Goal: Transaction & Acquisition: Book appointment/travel/reservation

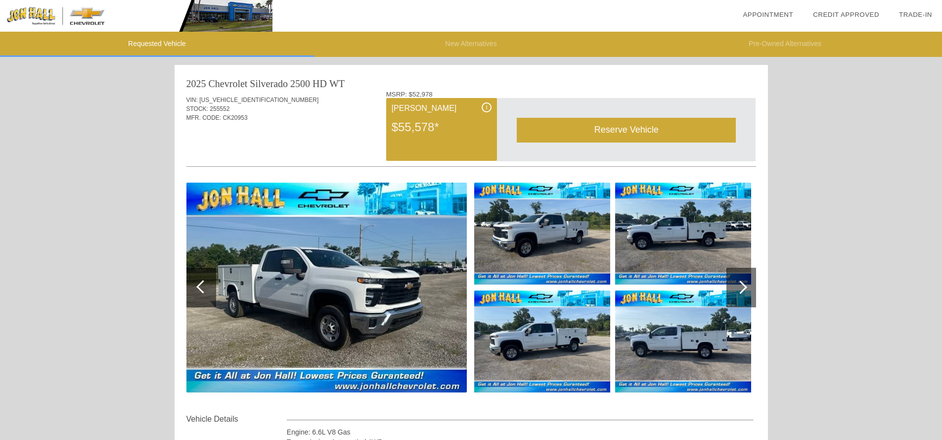
click at [627, 130] on div "Reserve Vehicle" at bounding box center [626, 130] width 219 height 24
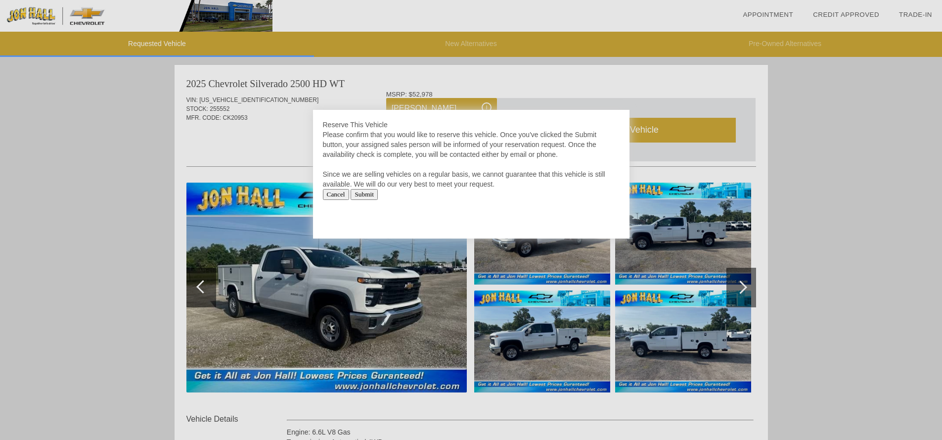
click at [370, 194] on input "Submit" at bounding box center [364, 194] width 27 height 11
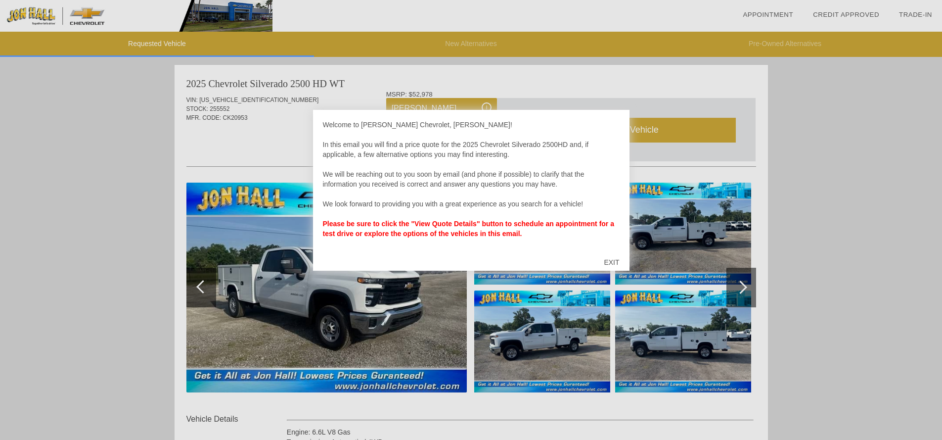
click at [439, 227] on strong "Please be sure to click the "View Quote Details" button to schedule an appointm…" at bounding box center [468, 229] width 291 height 18
click at [446, 158] on div "Welcome to Jon Hall Chevrolet, Dave! In this email you will find a price quote …" at bounding box center [471, 184] width 297 height 129
click at [612, 262] on div "EXIT" at bounding box center [611, 262] width 35 height 30
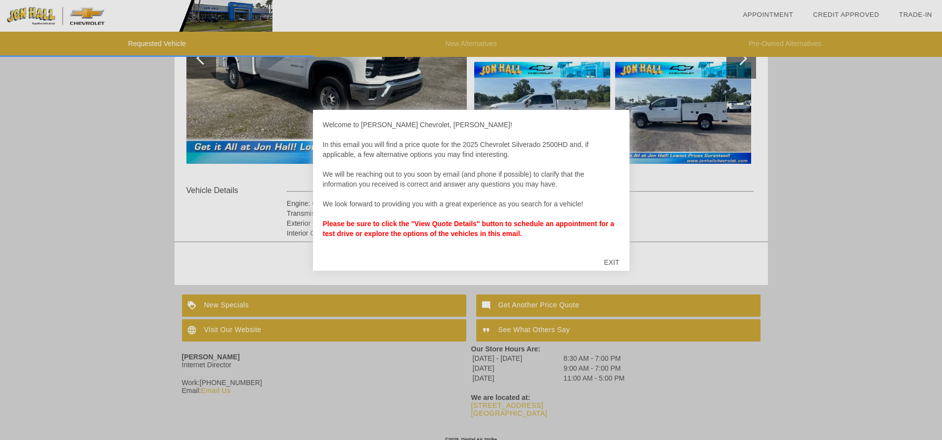
scroll to position [235, 0]
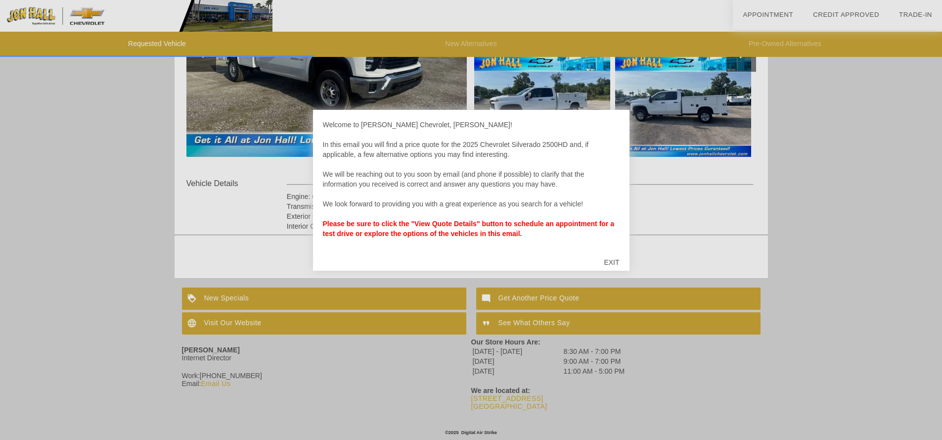
click at [613, 257] on div "EXIT" at bounding box center [611, 262] width 35 height 30
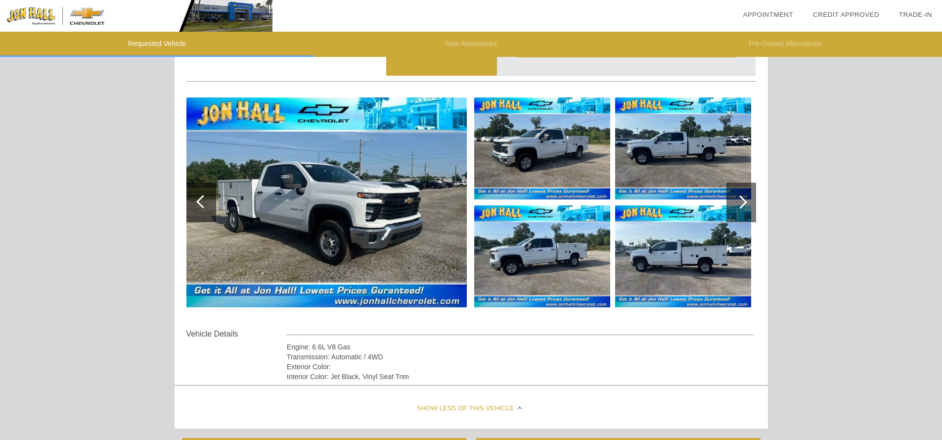
scroll to position [38, 0]
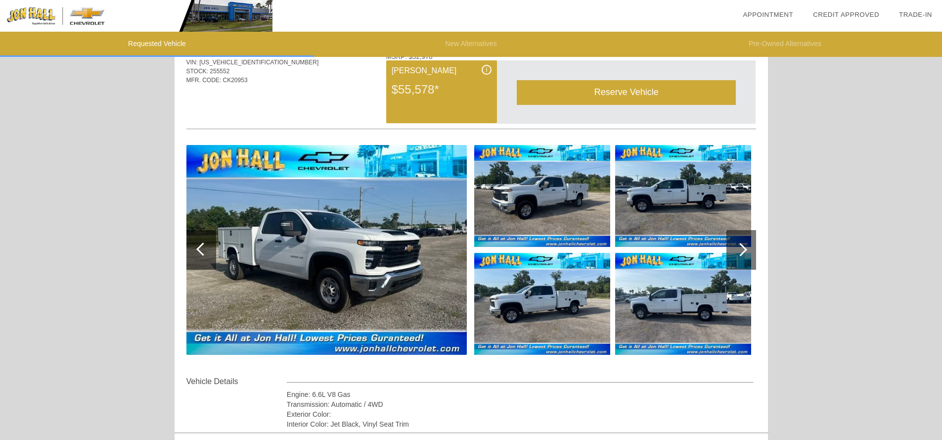
click at [741, 246] on div at bounding box center [740, 249] width 13 height 13
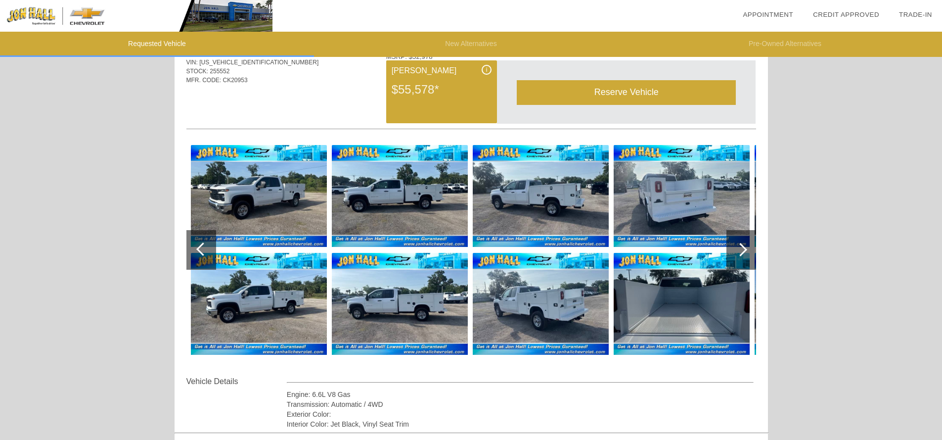
click at [741, 246] on div at bounding box center [740, 249] width 13 height 13
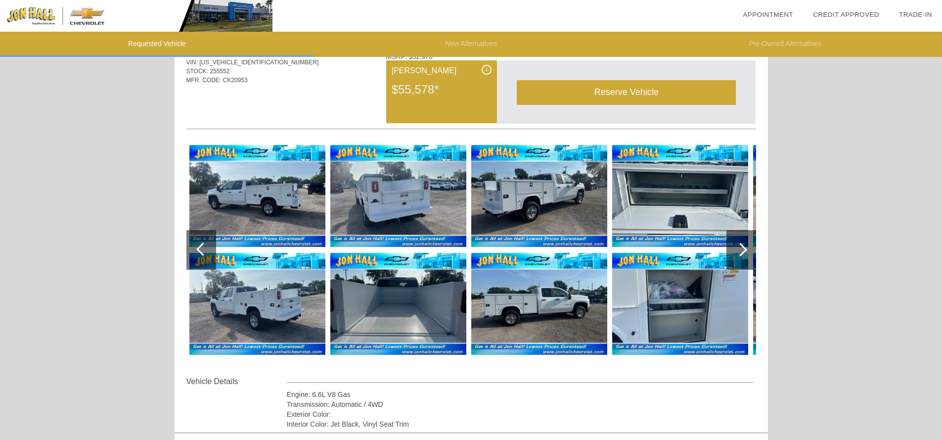
click at [741, 246] on div at bounding box center [740, 249] width 13 height 13
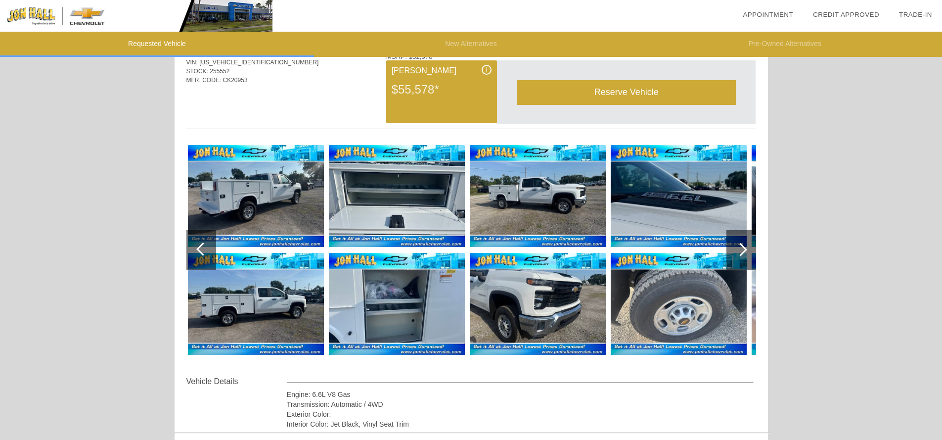
click at [741, 246] on div at bounding box center [740, 249] width 13 height 13
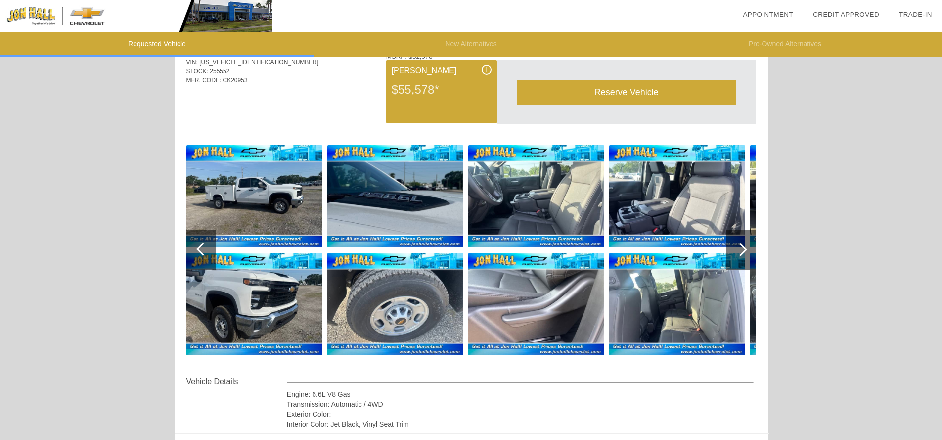
click at [741, 246] on div at bounding box center [740, 249] width 13 height 13
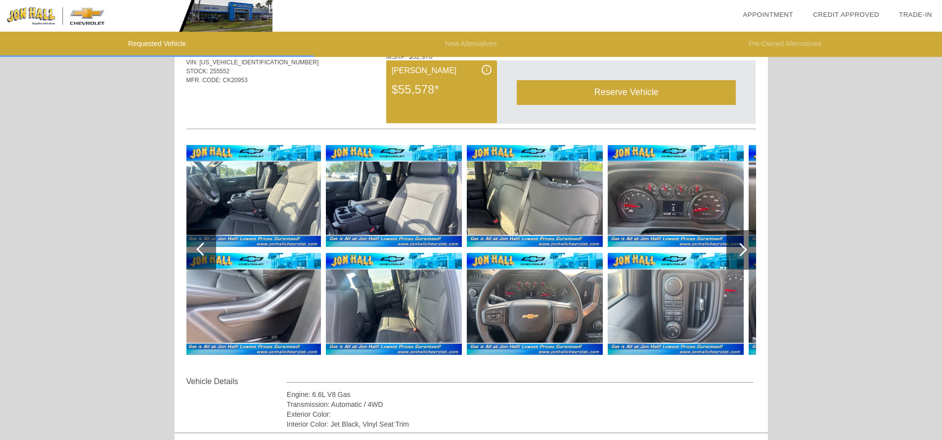
click at [741, 246] on div at bounding box center [740, 249] width 13 height 13
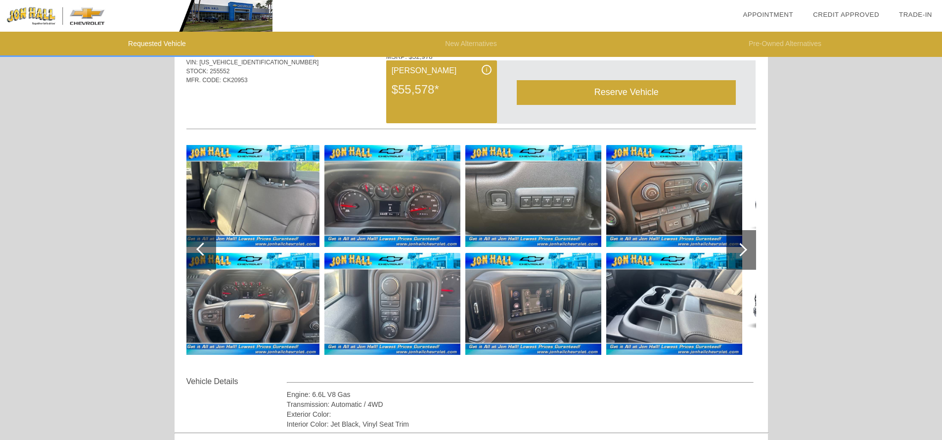
click at [741, 246] on div at bounding box center [740, 249] width 13 height 13
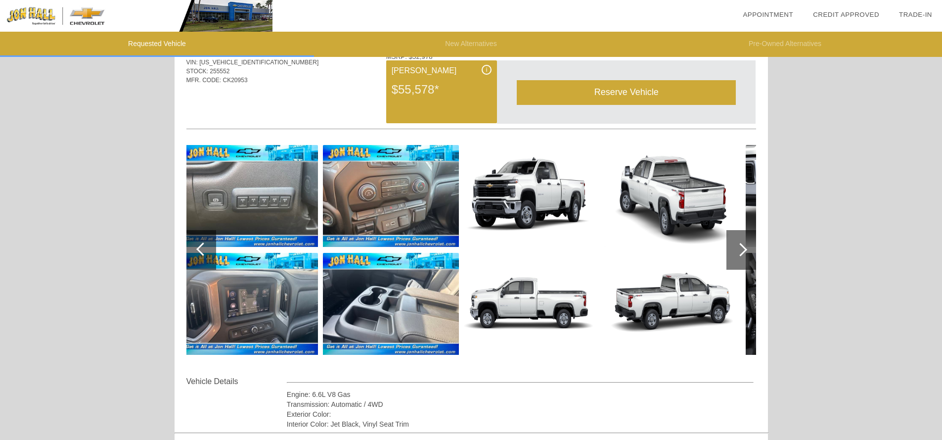
click at [323, 91] on div "VIN: 1GB2KLE76SF146031 STOCK: 255552 MFR. CODE: CK20953" at bounding box center [471, 76] width 570 height 46
click at [205, 251] on div at bounding box center [202, 248] width 13 height 13
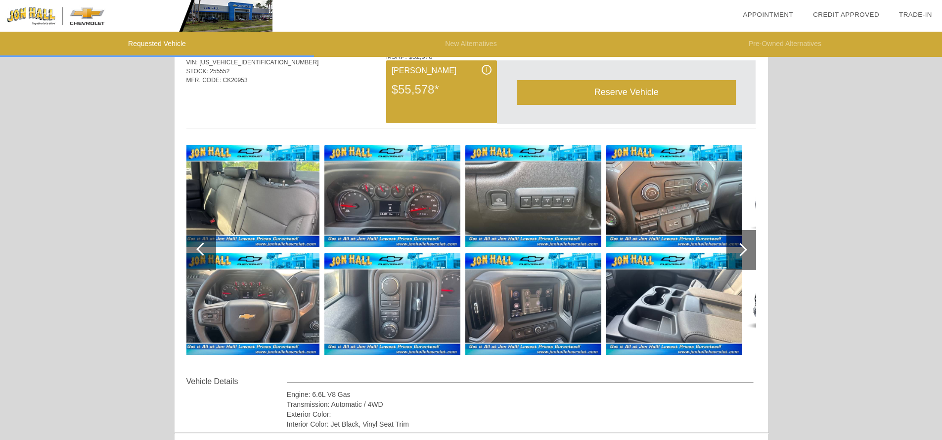
click at [205, 251] on div at bounding box center [202, 248] width 13 height 13
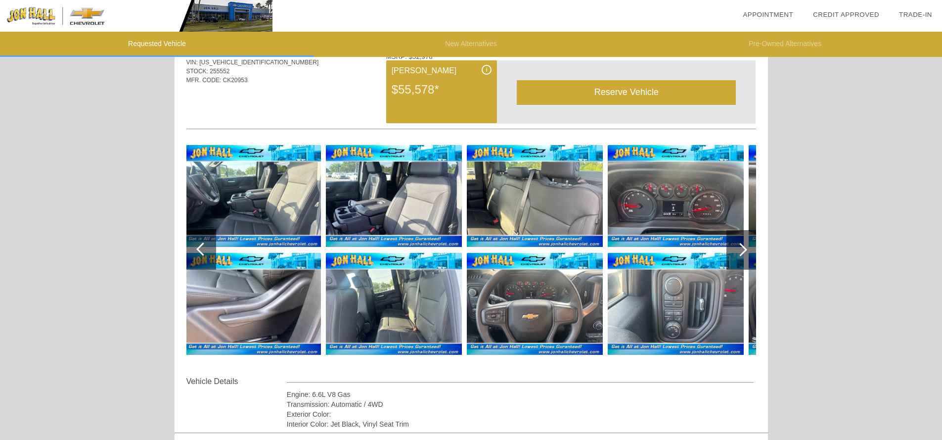
click at [196, 246] on div at bounding box center [201, 250] width 30 height 40
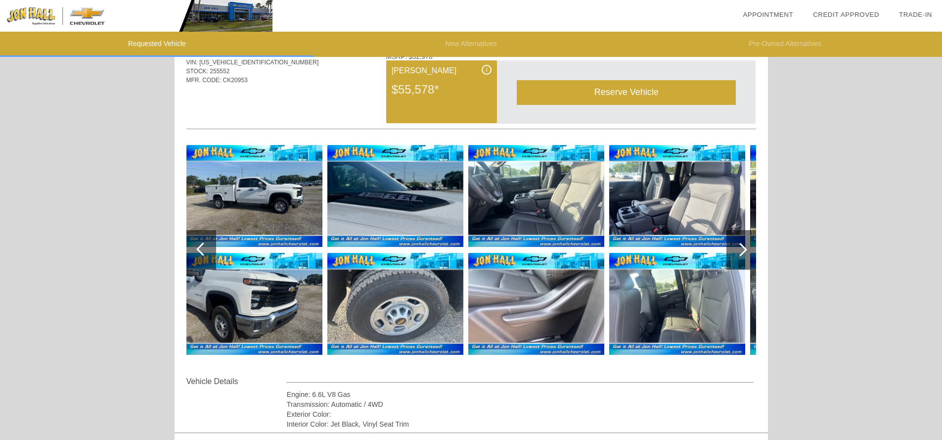
click at [196, 246] on div at bounding box center [201, 250] width 30 height 40
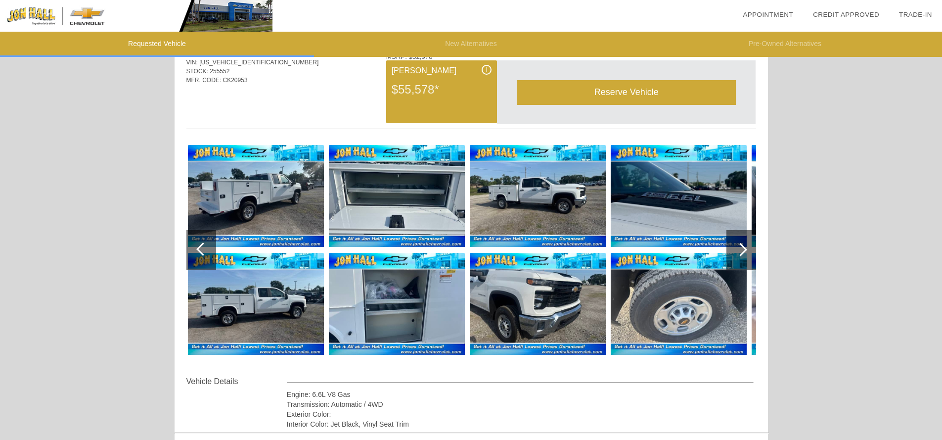
click at [196, 246] on div at bounding box center [201, 250] width 30 height 40
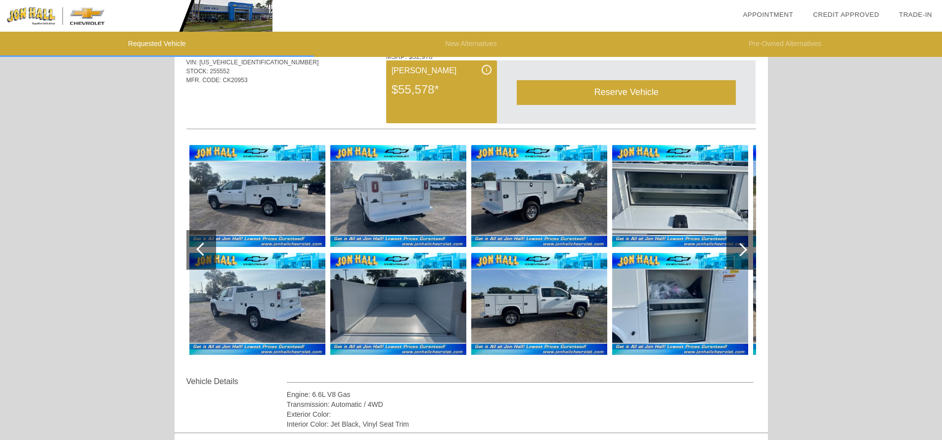
click at [196, 246] on div at bounding box center [201, 250] width 30 height 40
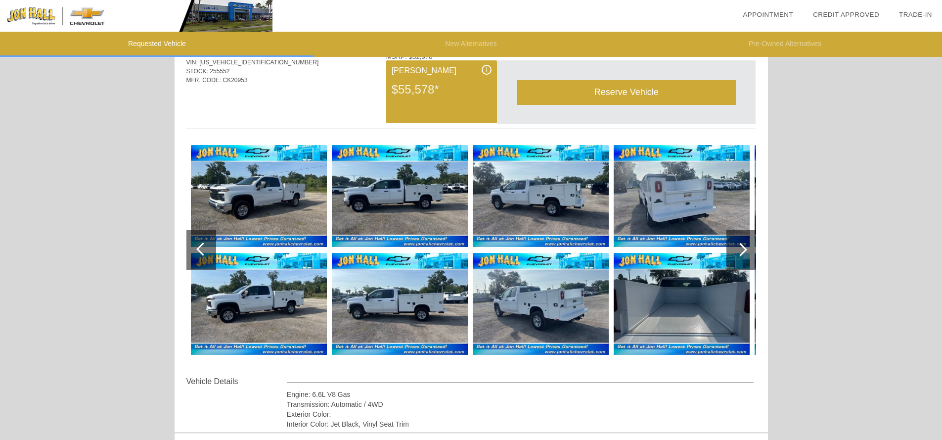
click at [196, 246] on div at bounding box center [201, 250] width 30 height 40
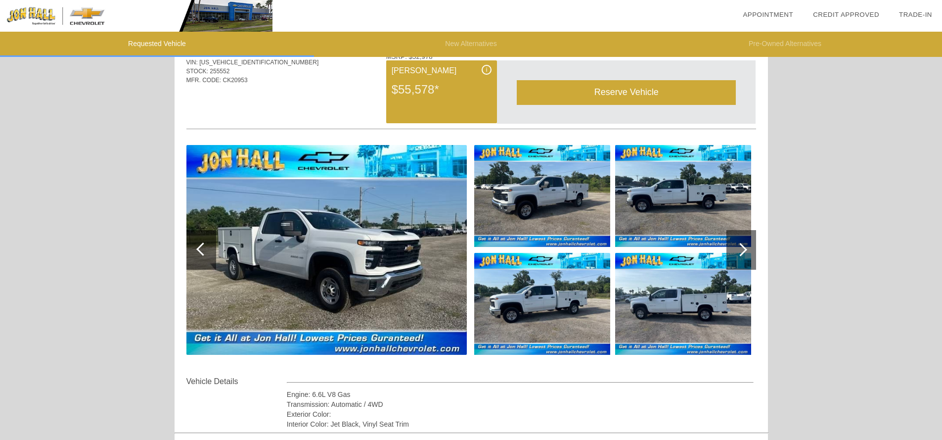
click at [196, 246] on div at bounding box center [201, 250] width 30 height 40
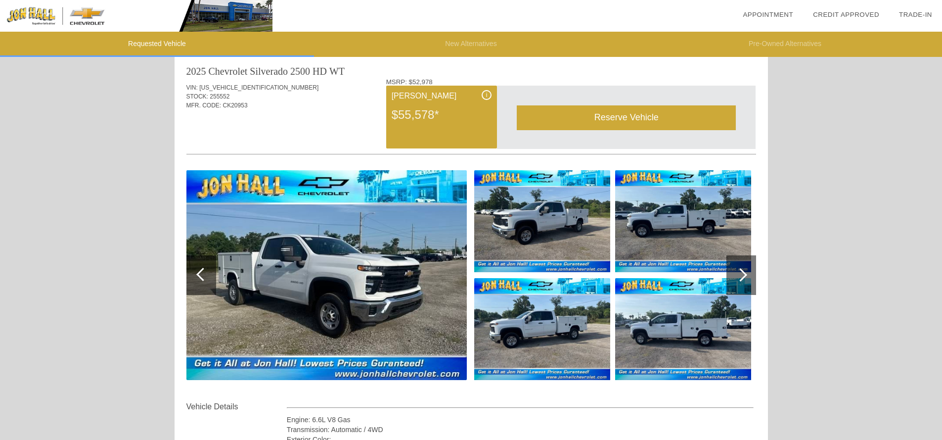
scroll to position [0, 0]
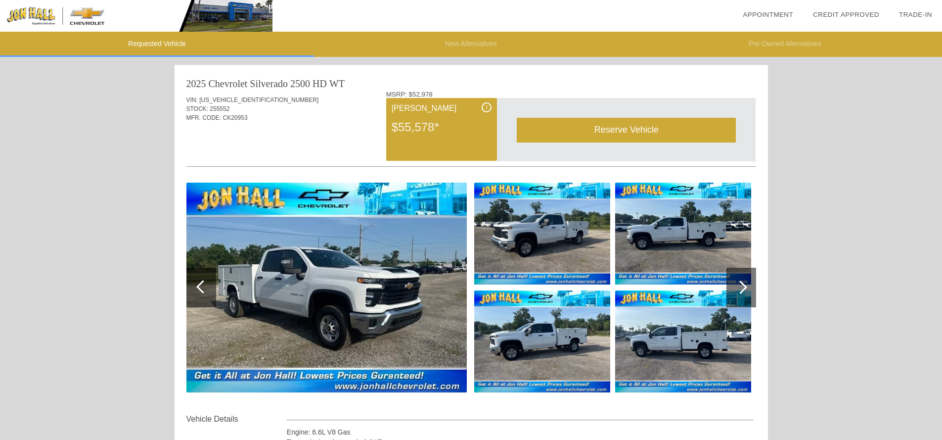
click at [608, 131] on div "Reserve Vehicle" at bounding box center [626, 130] width 219 height 24
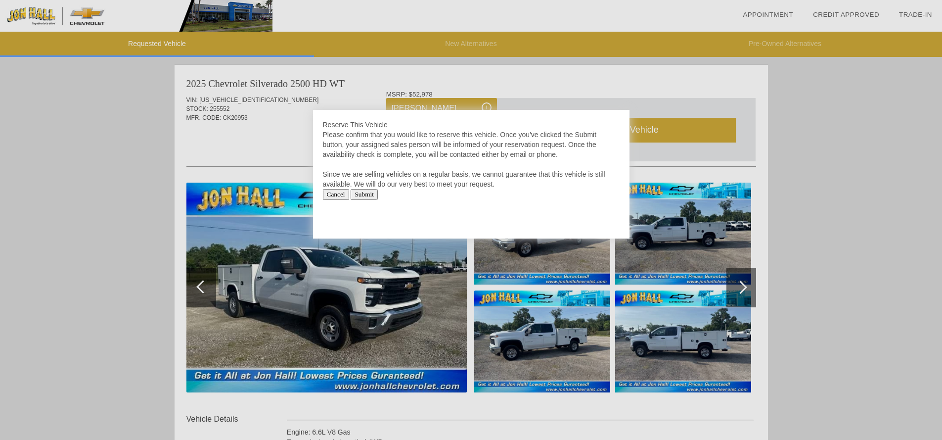
click at [378, 197] on input "Submit" at bounding box center [364, 194] width 27 height 11
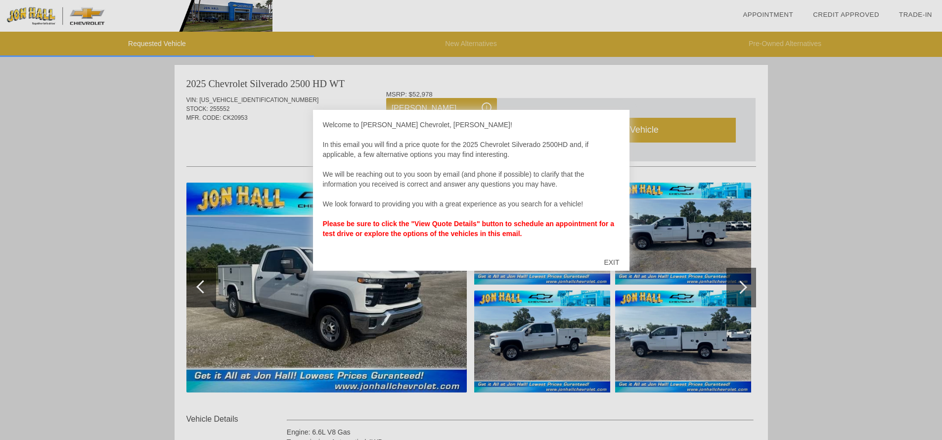
click at [617, 260] on div "EXIT" at bounding box center [611, 262] width 35 height 30
